Goal: Information Seeking & Learning: Learn about a topic

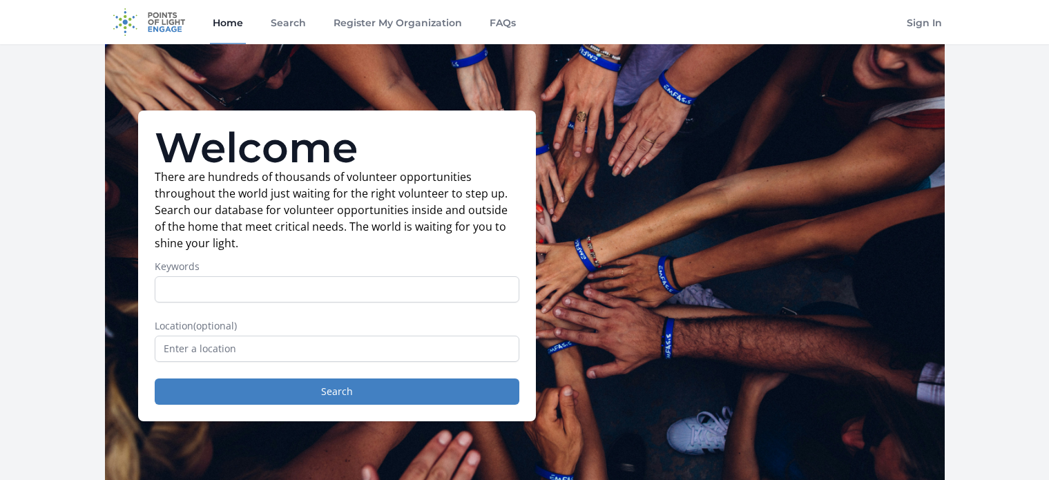
scroll to position [69, 0]
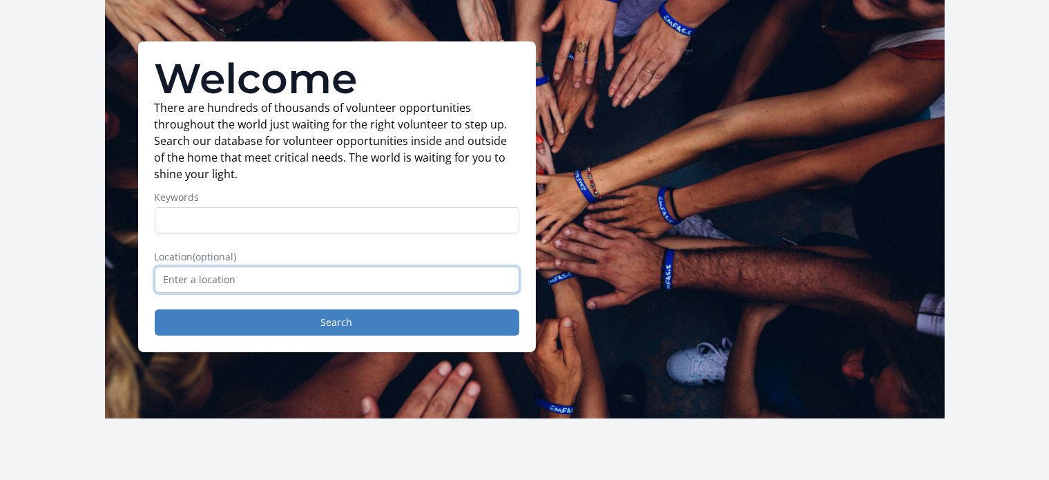
click at [327, 286] on input "text" at bounding box center [337, 280] width 365 height 26
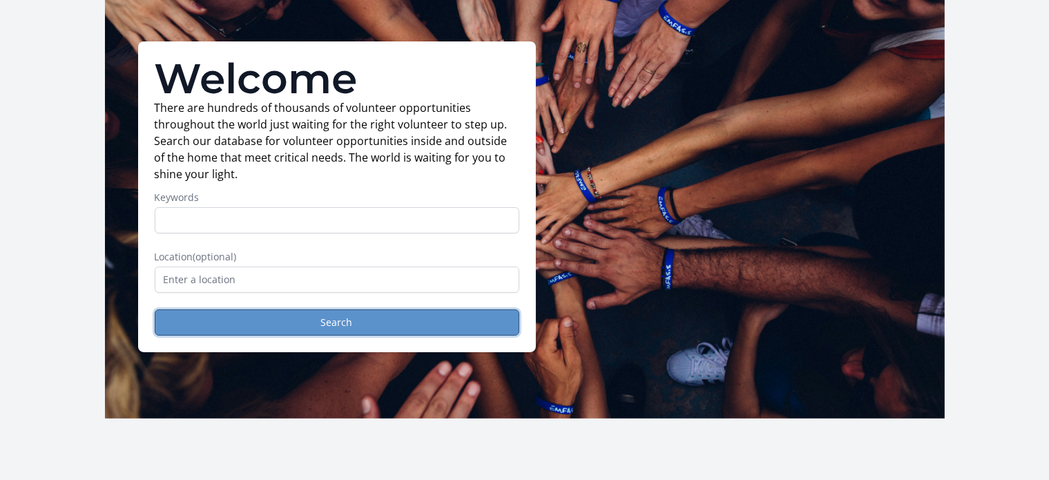
click at [346, 317] on button "Search" at bounding box center [337, 323] width 365 height 26
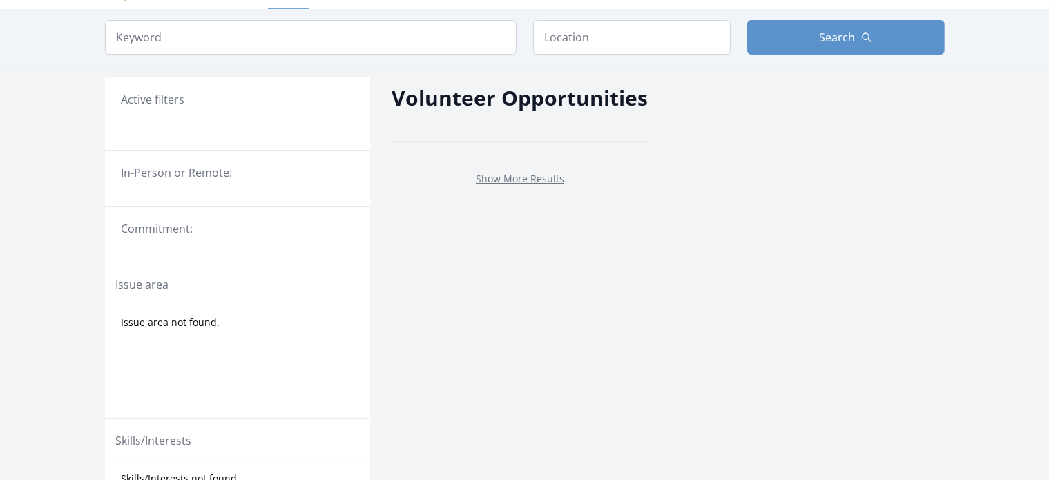
scroll to position [69, 0]
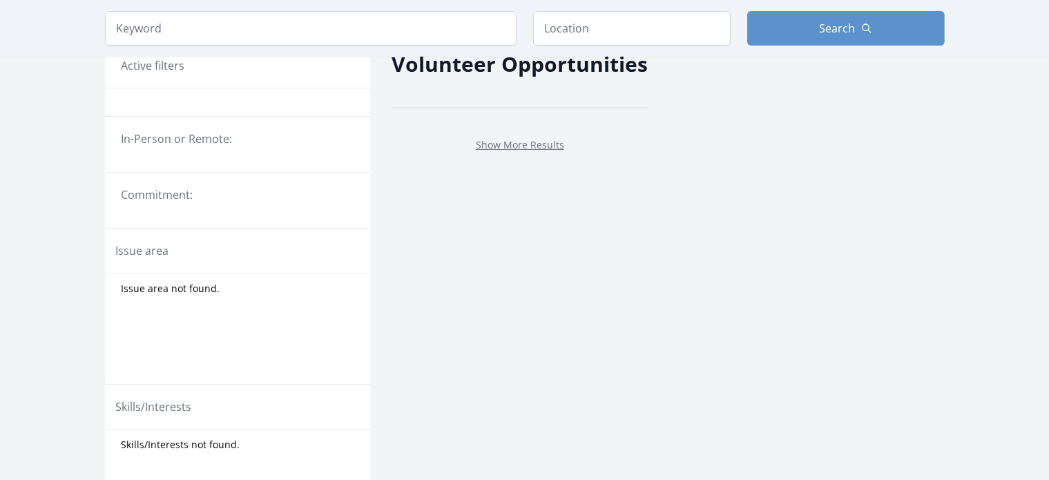
click at [208, 155] on fieldset "In-Person or Remote:" at bounding box center [237, 145] width 265 height 28
click at [208, 140] on legend "In-Person or Remote:" at bounding box center [238, 139] width 232 height 17
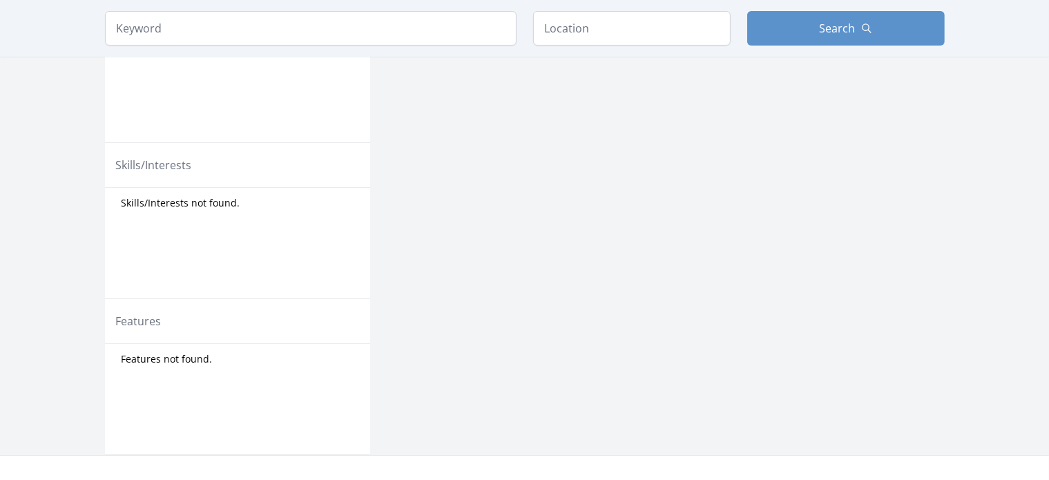
scroll to position [415, 0]
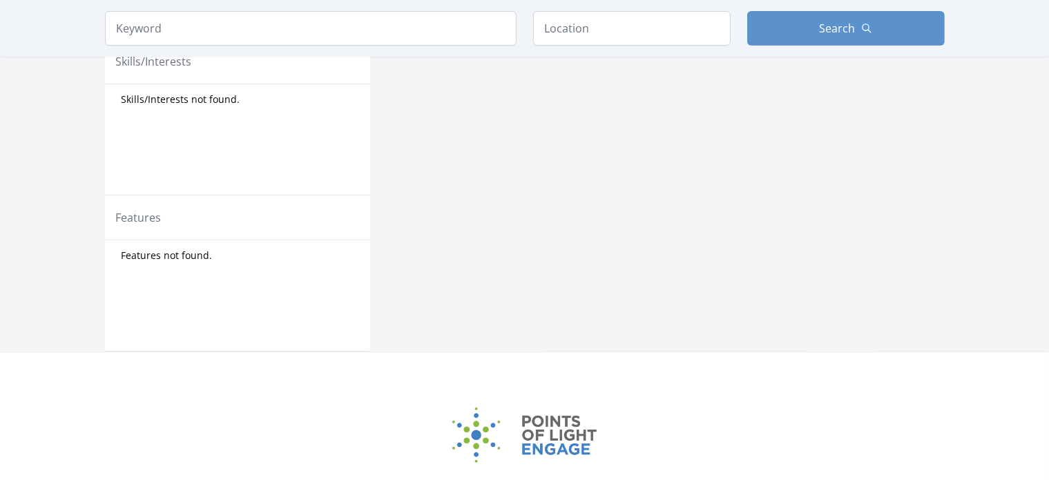
click at [175, 255] on span "Features not found." at bounding box center [167, 256] width 91 height 14
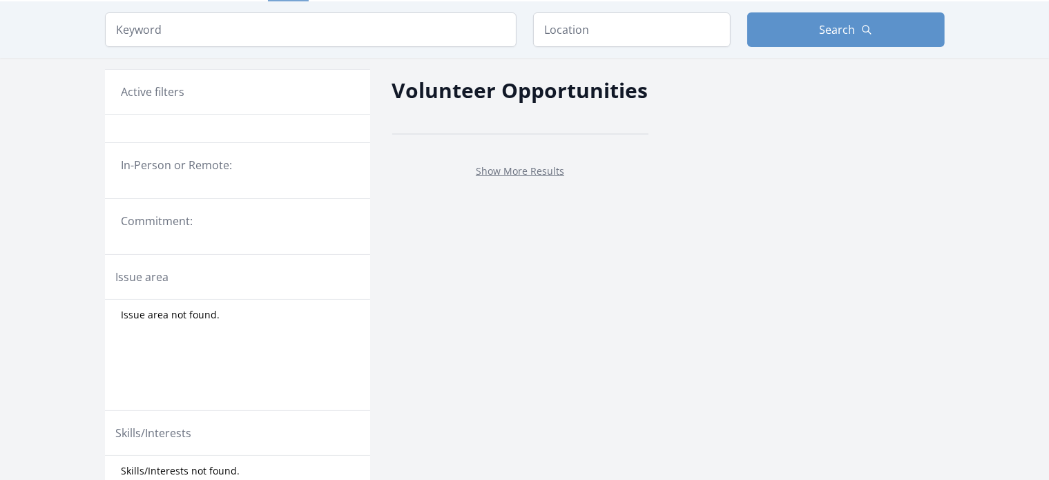
scroll to position [0, 0]
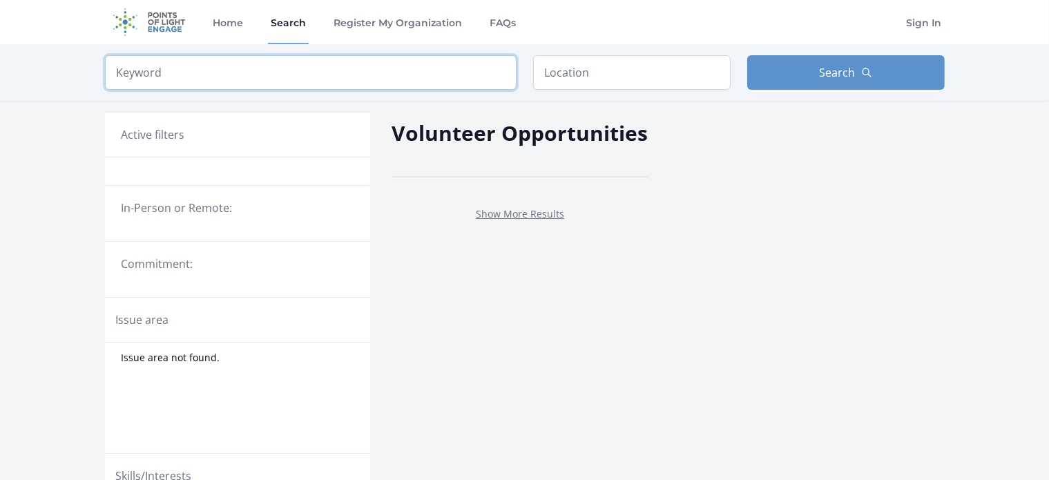
click at [227, 73] on input "search" at bounding box center [311, 72] width 412 height 35
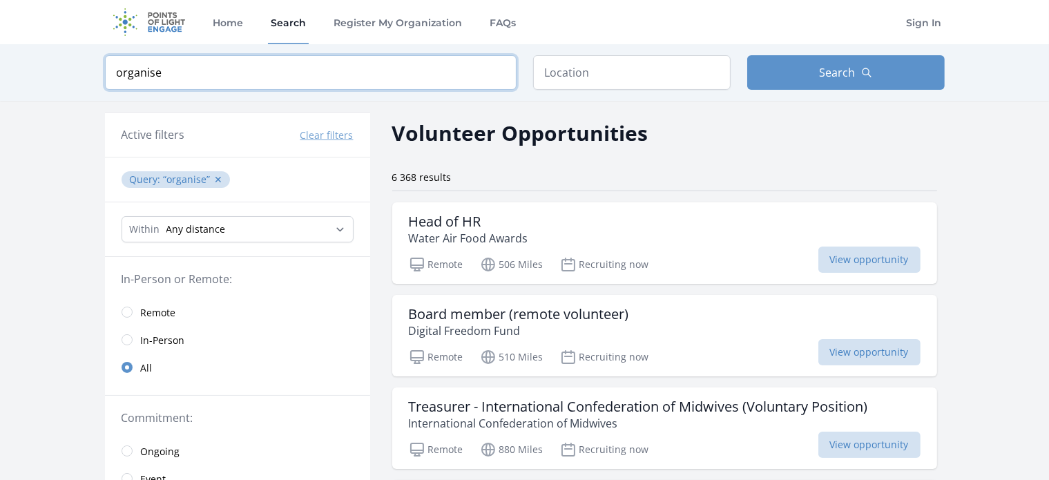
click button "submit" at bounding box center [0, 0] width 0 height 0
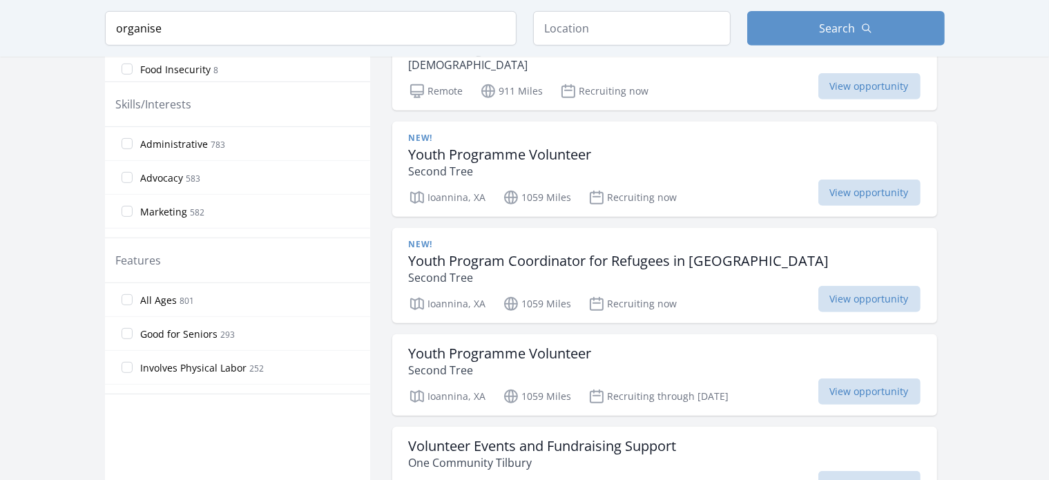
scroll to position [553, 0]
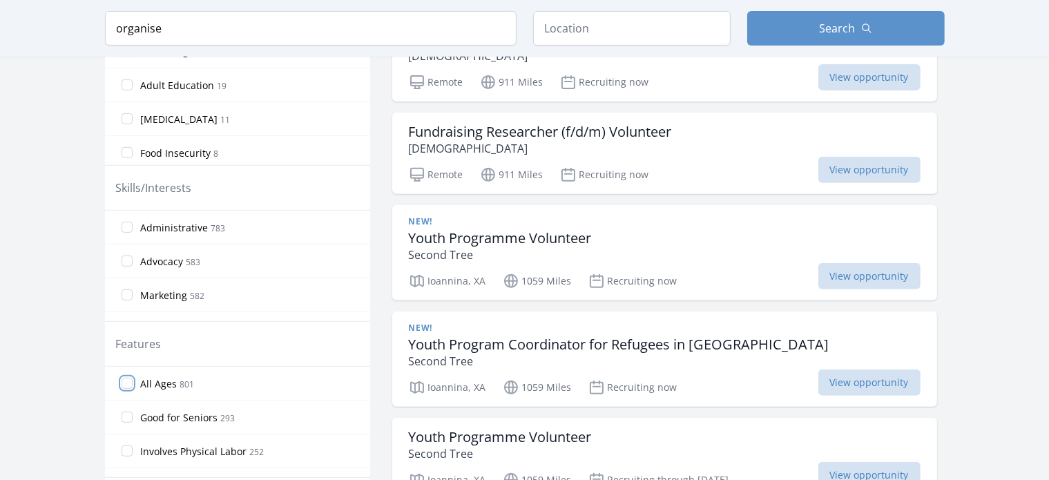
click at [124, 378] on input "All Ages 801" at bounding box center [127, 383] width 11 height 11
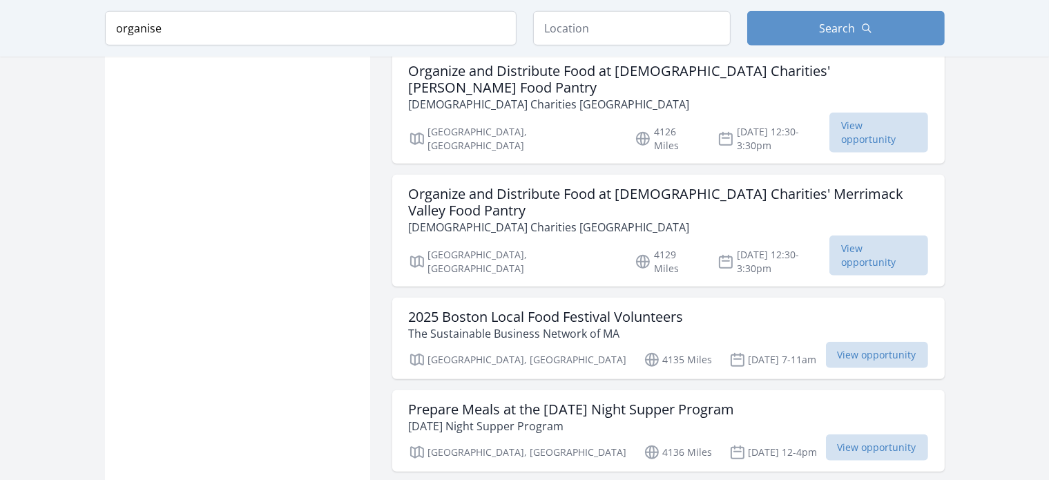
scroll to position [1382, 0]
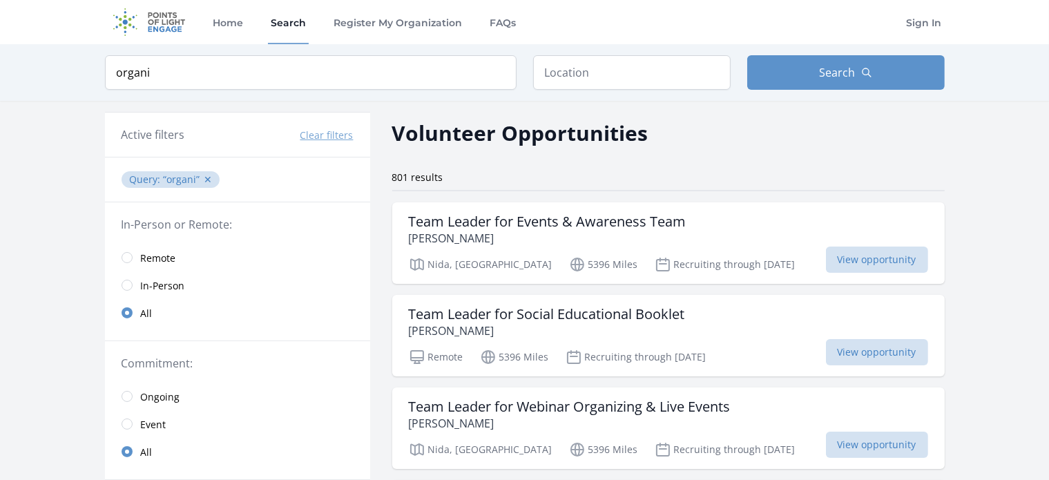
type input "orga"
